Goal: Check status: Check status

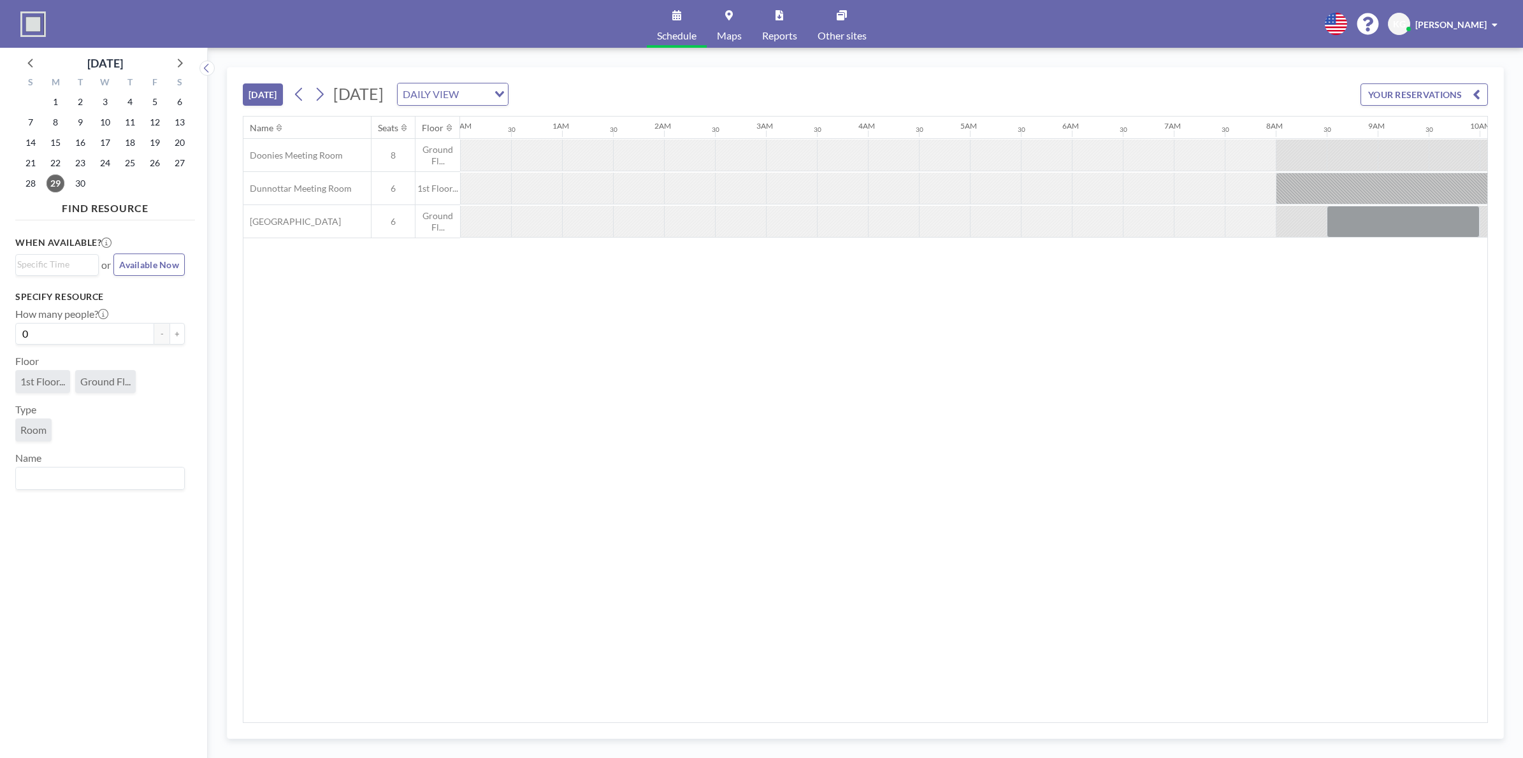
scroll to position [0, 652]
